Goal: Information Seeking & Learning: Learn about a topic

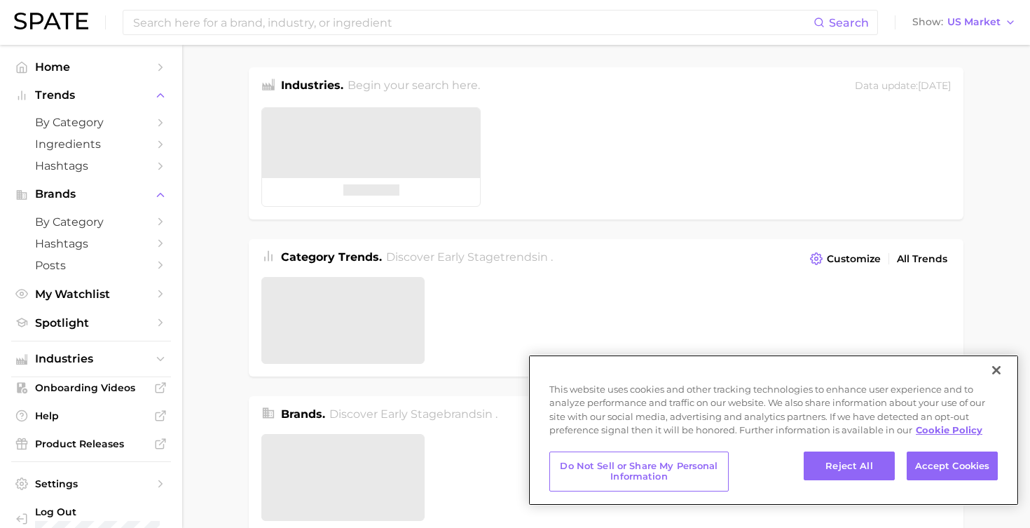
click at [999, 371] on button "Close" at bounding box center [996, 370] width 31 height 31
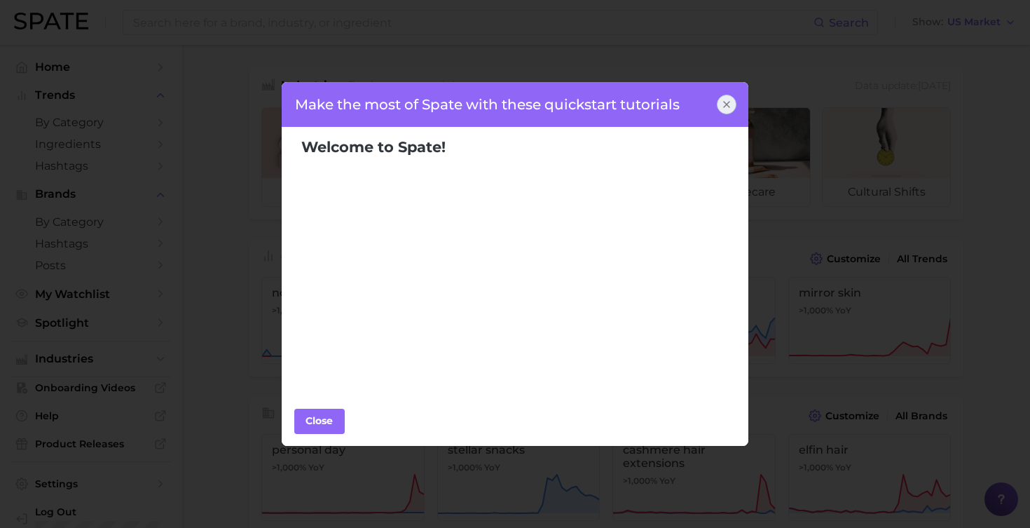
click at [730, 102] on icon at bounding box center [726, 104] width 11 height 11
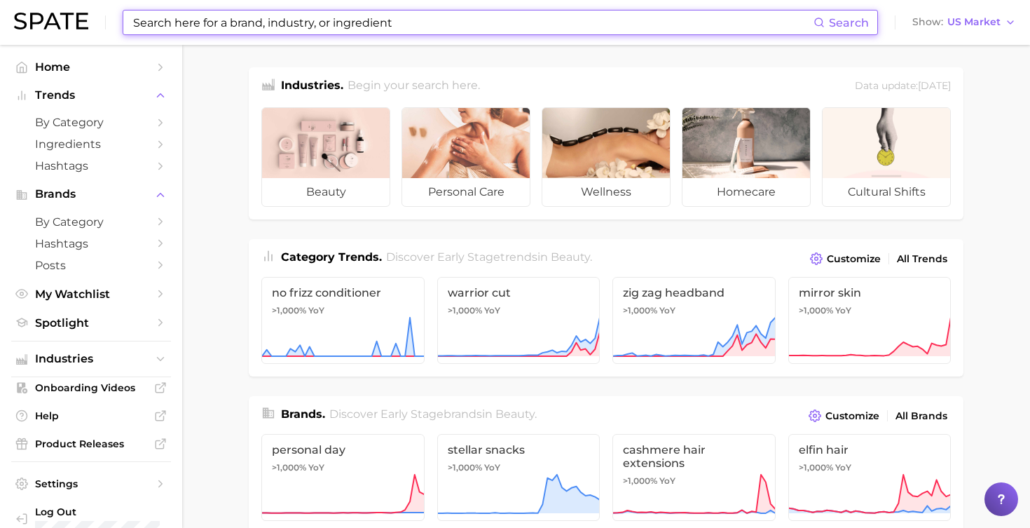
click at [323, 20] on input at bounding box center [473, 23] width 682 height 24
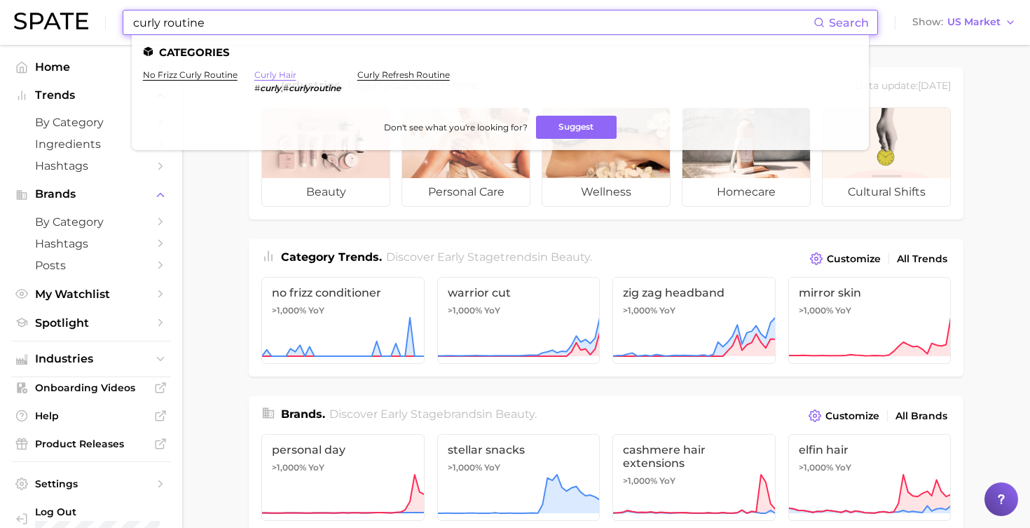
type input "curly routine"
click at [259, 73] on link "curly hair" at bounding box center [275, 74] width 42 height 11
